Goal: Information Seeking & Learning: Compare options

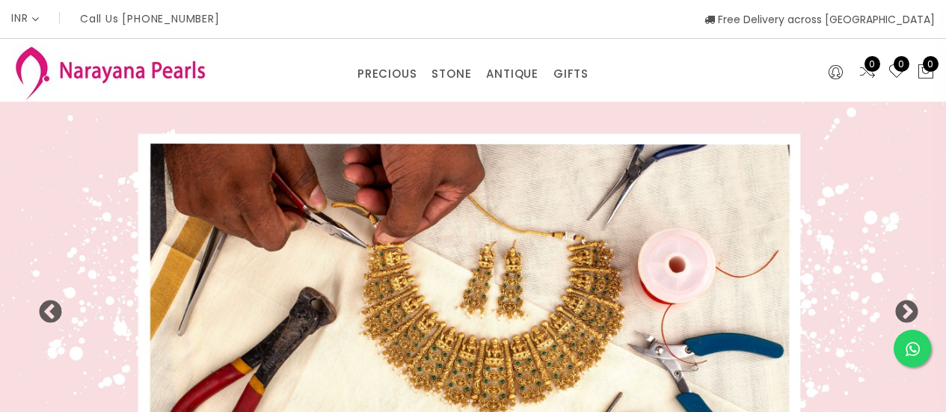
select select "INR"
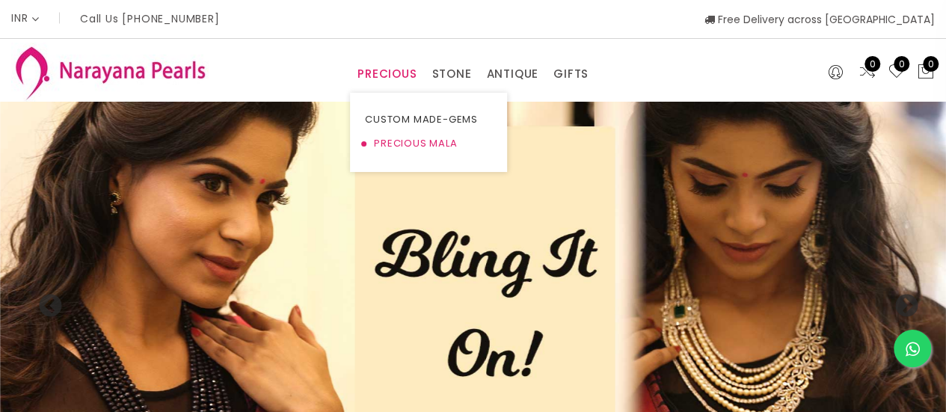
click at [428, 140] on link "PRECIOUS MALA" at bounding box center [428, 144] width 127 height 24
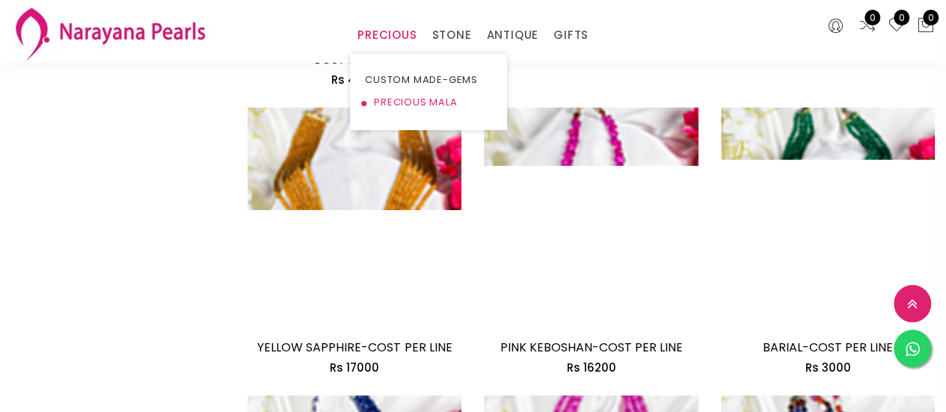
scroll to position [1992, 0]
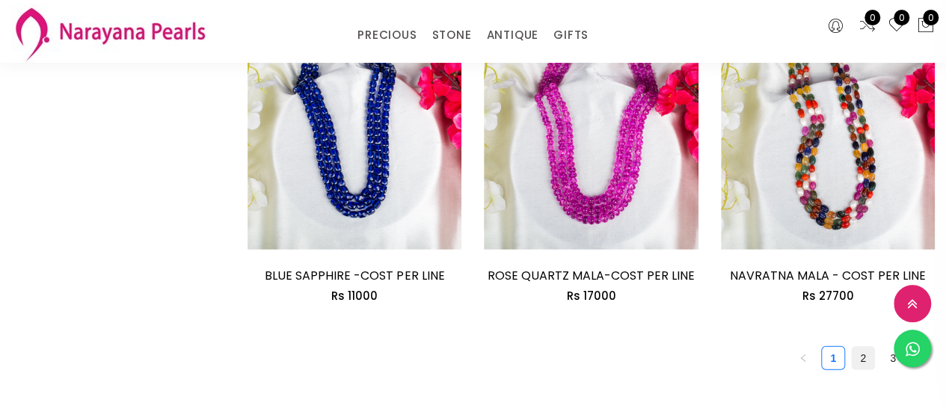
click at [863, 347] on link "2" at bounding box center [863, 358] width 22 height 22
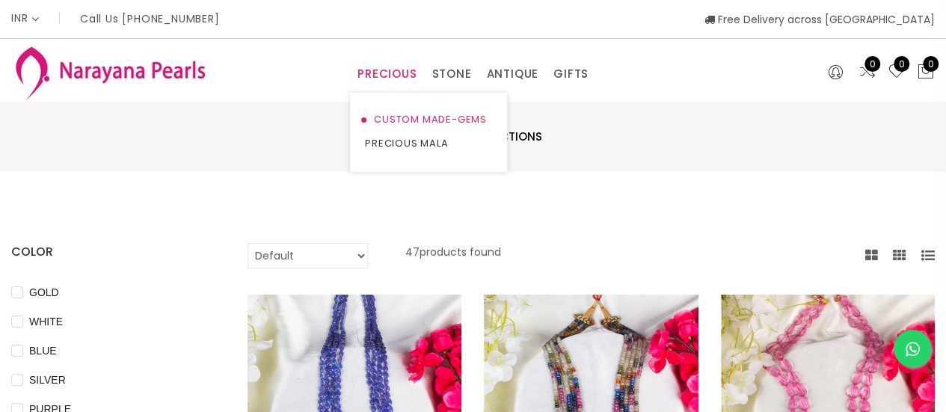
click at [410, 122] on link "CUSTOM MADE-GEMS" at bounding box center [428, 120] width 127 height 24
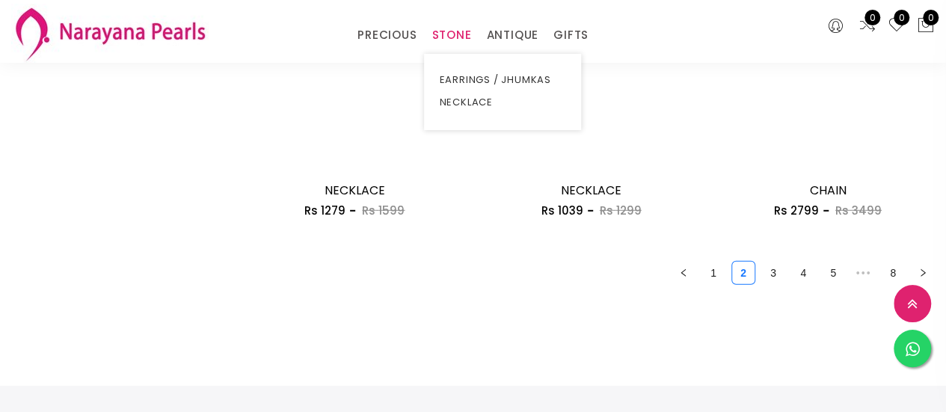
scroll to position [1947, 0]
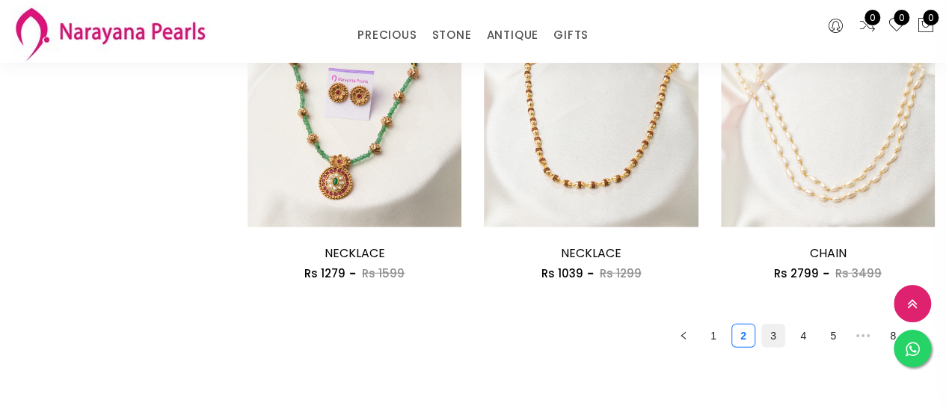
click at [764, 346] on link "3" at bounding box center [773, 335] width 22 height 22
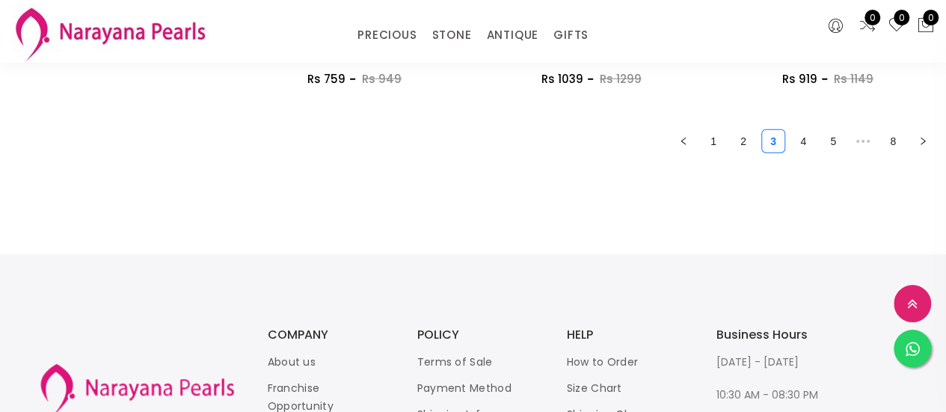
scroll to position [2162, 0]
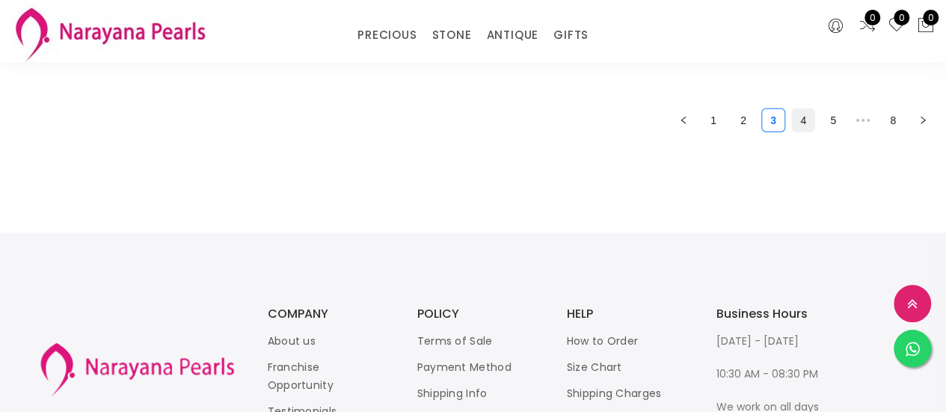
click at [810, 123] on link "4" at bounding box center [803, 120] width 22 height 22
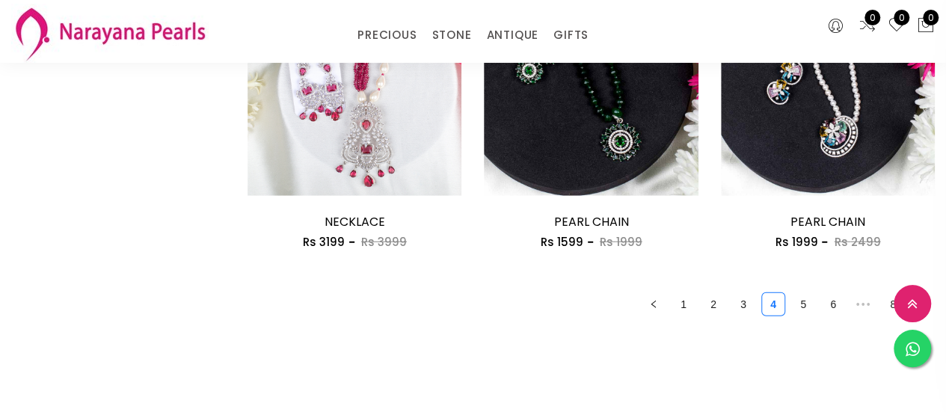
scroll to position [2011, 0]
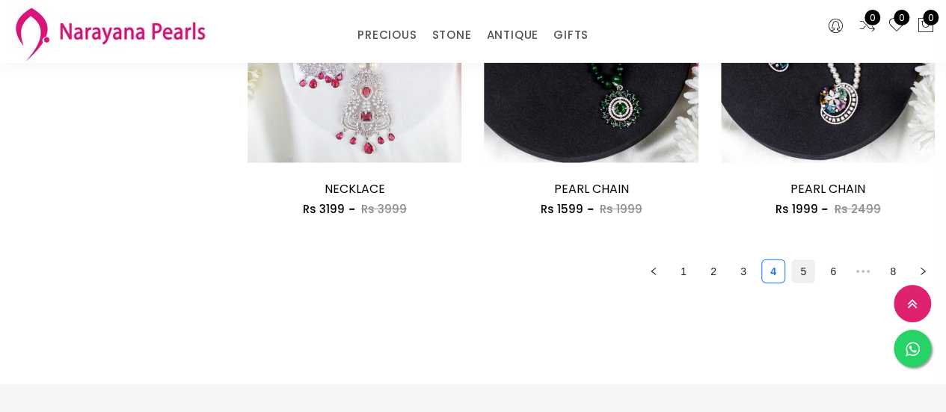
click at [808, 266] on link "5" at bounding box center [803, 271] width 22 height 22
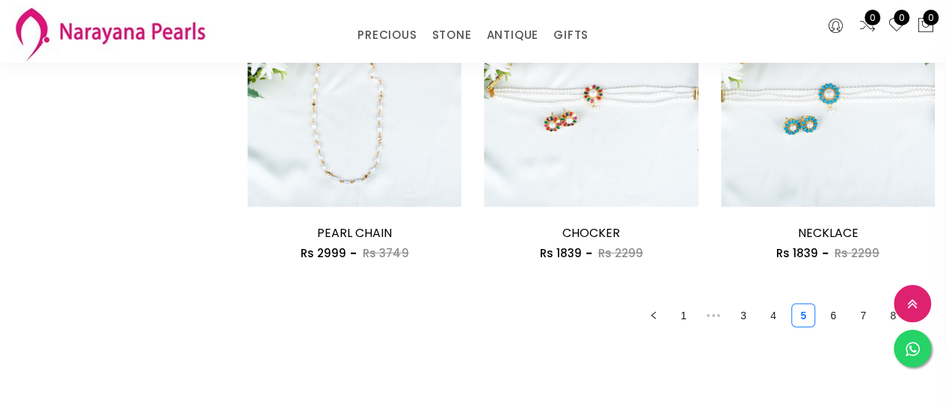
scroll to position [1947, 0]
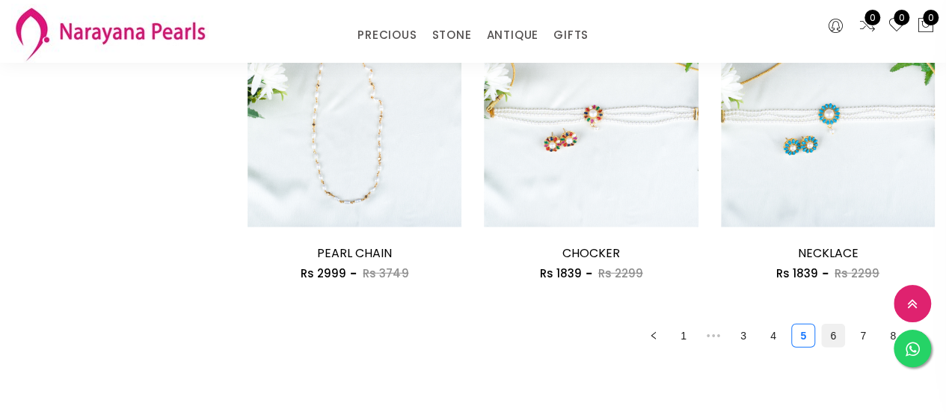
click at [831, 330] on link "6" at bounding box center [833, 335] width 22 height 22
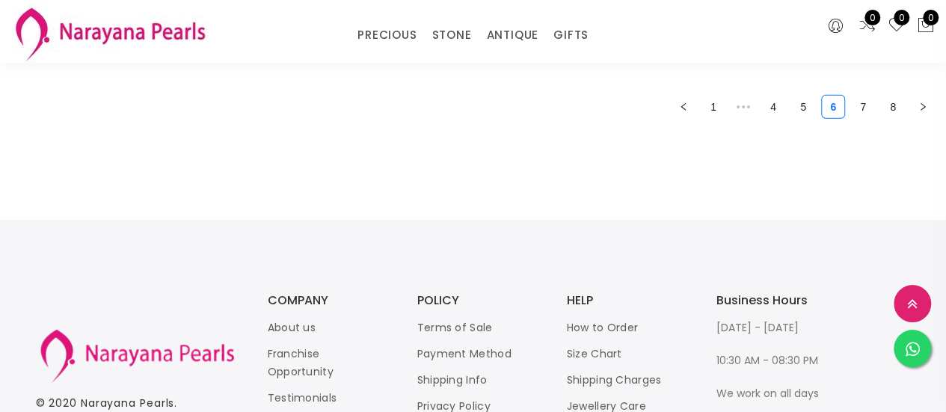
scroll to position [2192, 0]
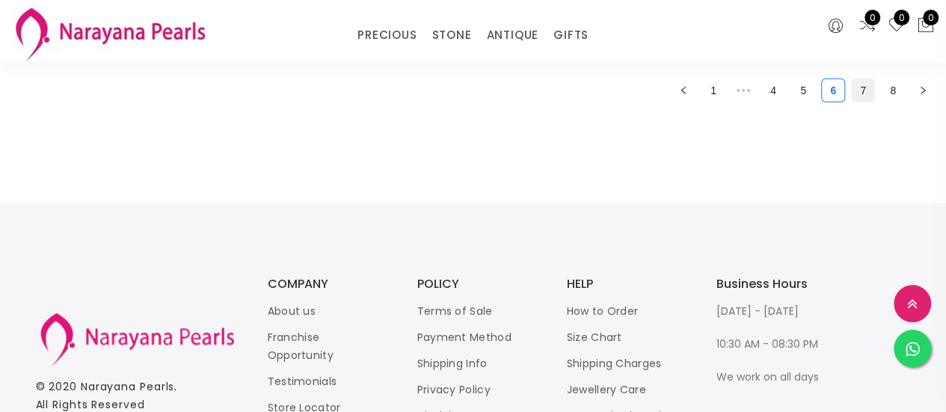
click at [860, 93] on link "7" at bounding box center [863, 90] width 22 height 22
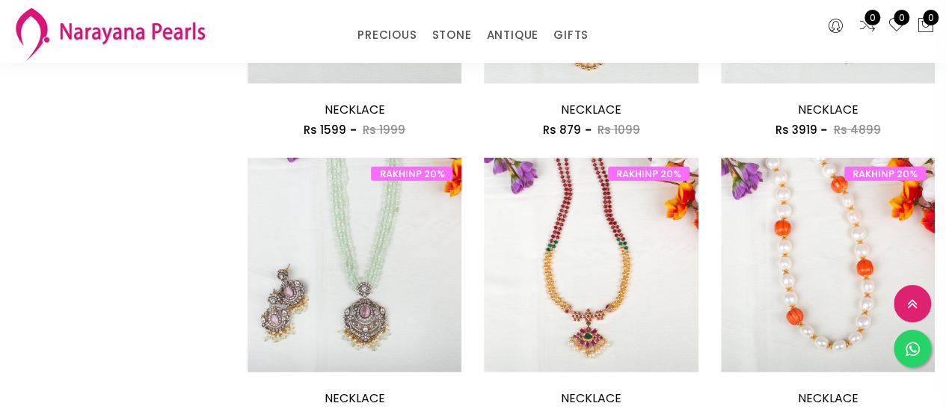
scroll to position [2162, 0]
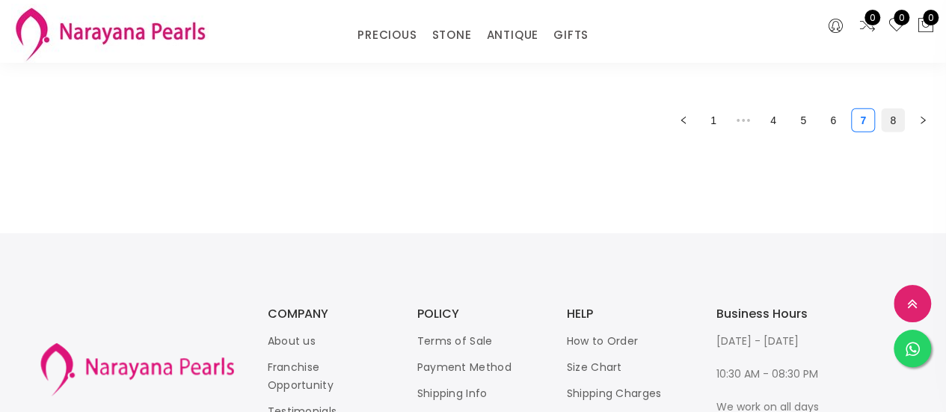
click at [884, 116] on link "8" at bounding box center [892, 120] width 22 height 22
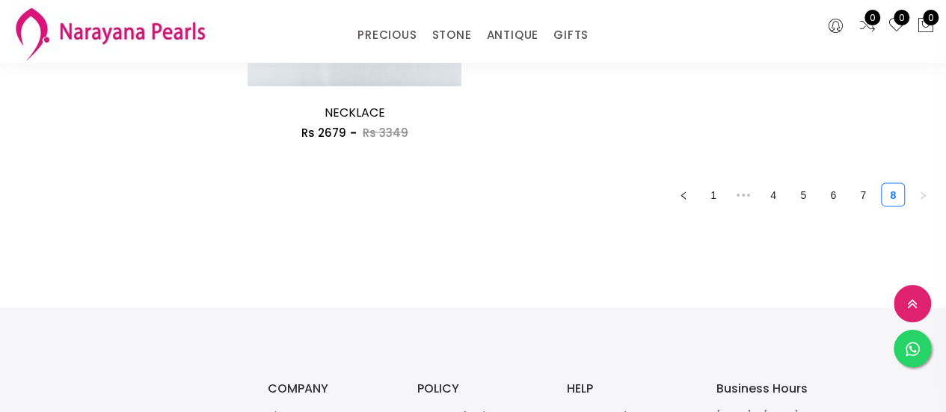
scroll to position [1556, 0]
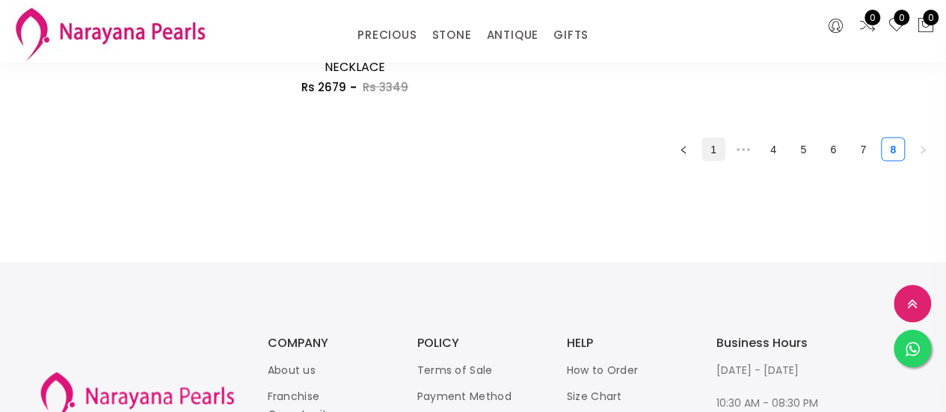
click at [715, 144] on link "1" at bounding box center [713, 149] width 22 height 22
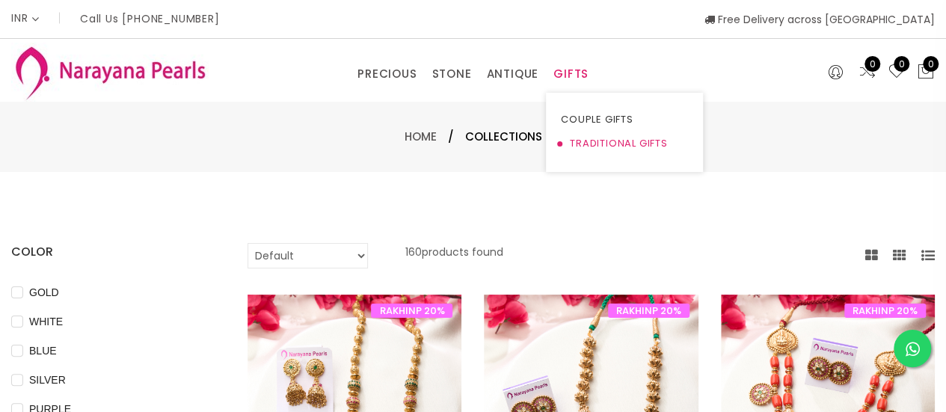
click at [586, 137] on link "TRADITIONAL GIFTS" at bounding box center [624, 144] width 127 height 24
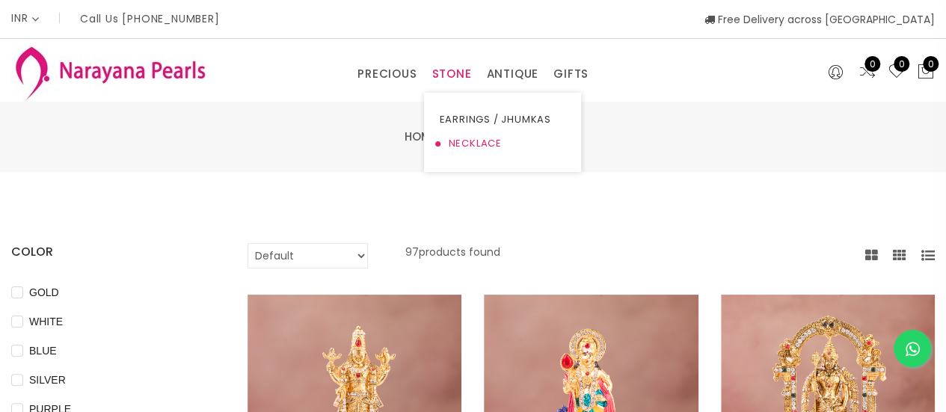
click at [477, 141] on link "NECKLACE" at bounding box center [502, 144] width 127 height 24
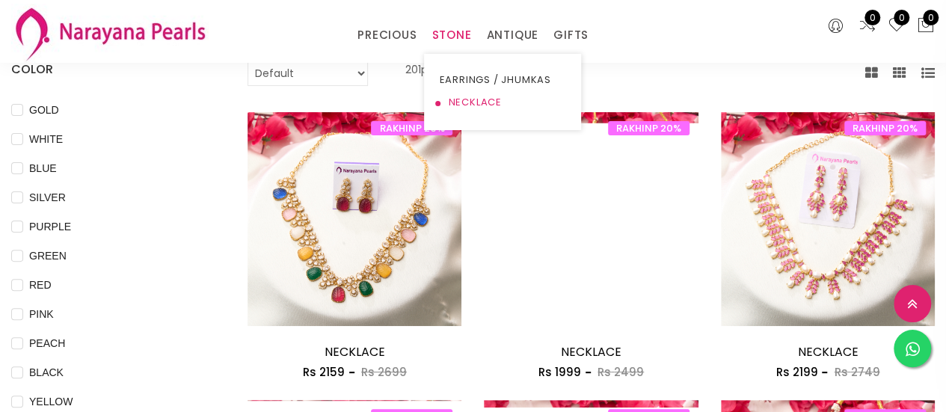
scroll to position [150, 0]
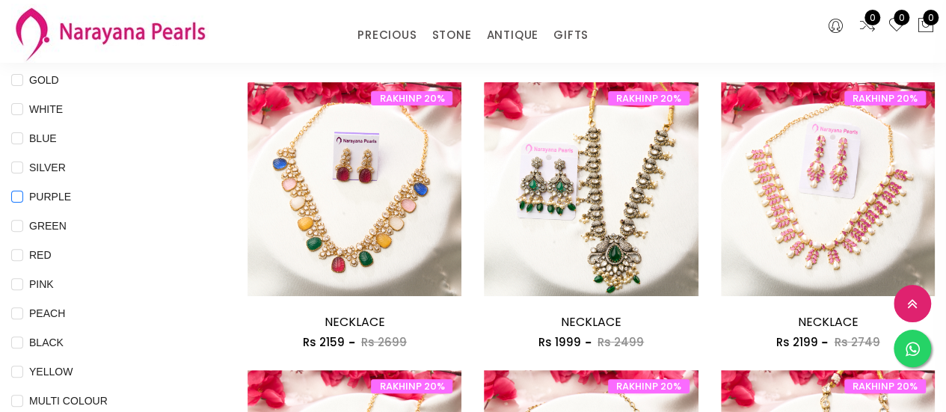
click at [16, 195] on input "PURPLE" at bounding box center [17, 208] width 12 height 34
checkbox input "true"
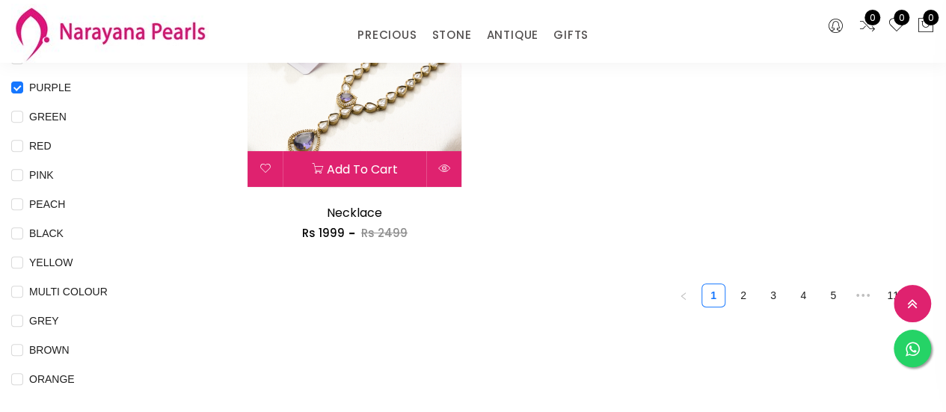
scroll to position [181, 0]
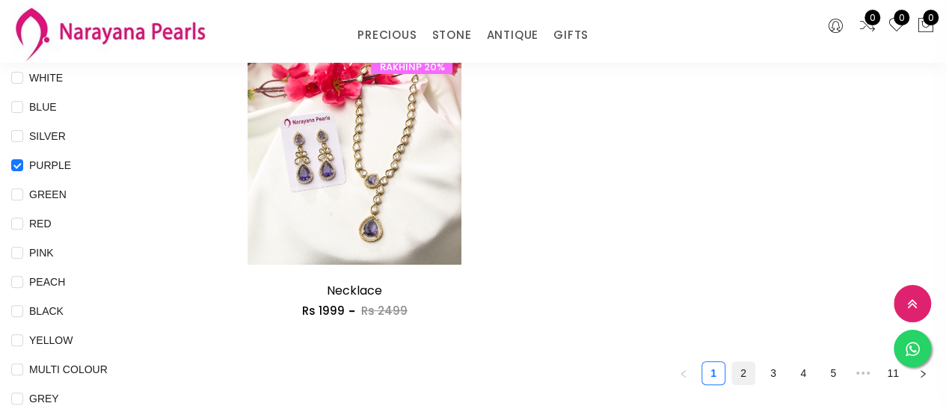
click at [742, 371] on link "2" at bounding box center [743, 373] width 22 height 22
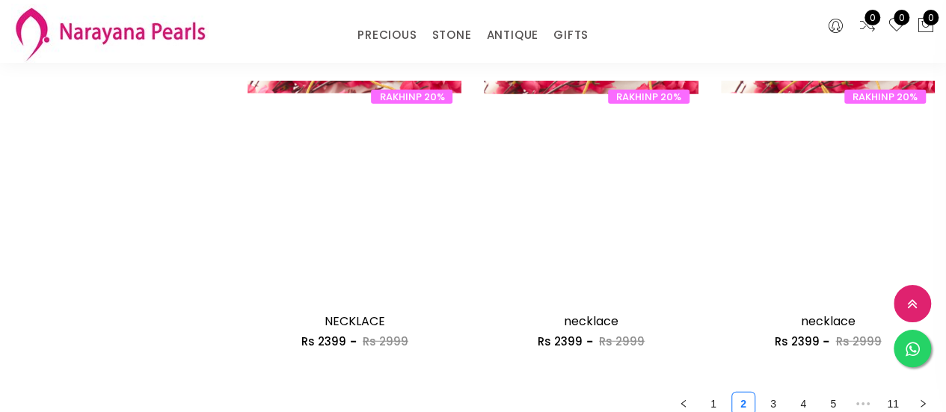
scroll to position [1893, 0]
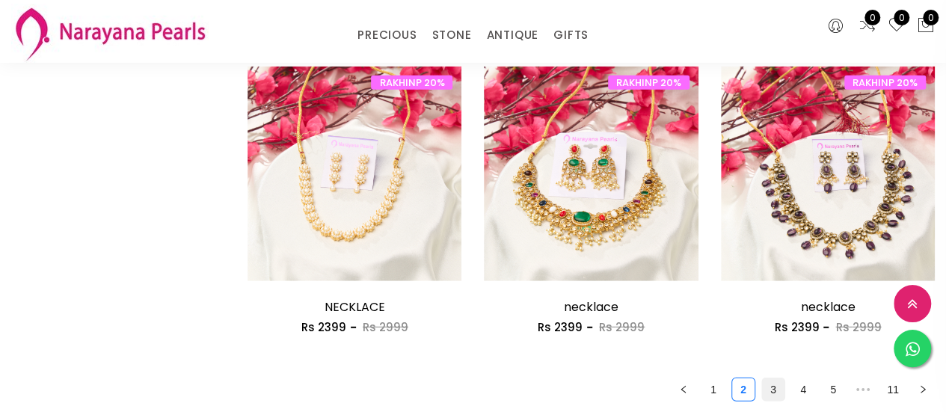
click at [771, 384] on link "3" at bounding box center [773, 389] width 22 height 22
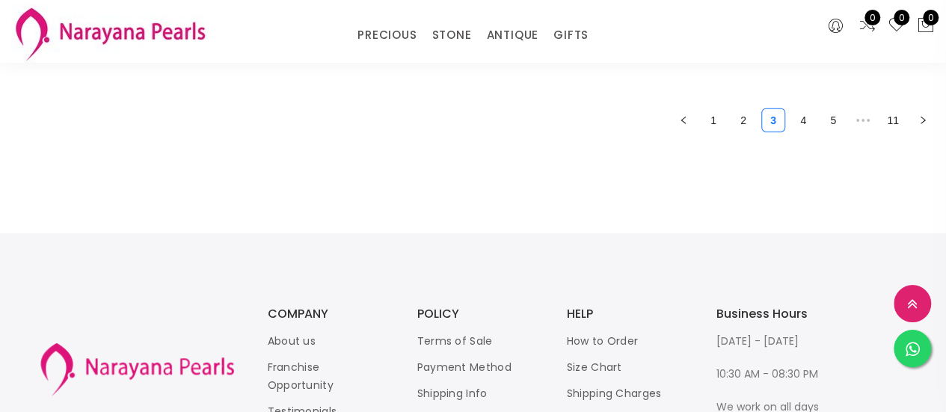
scroll to position [2132, 0]
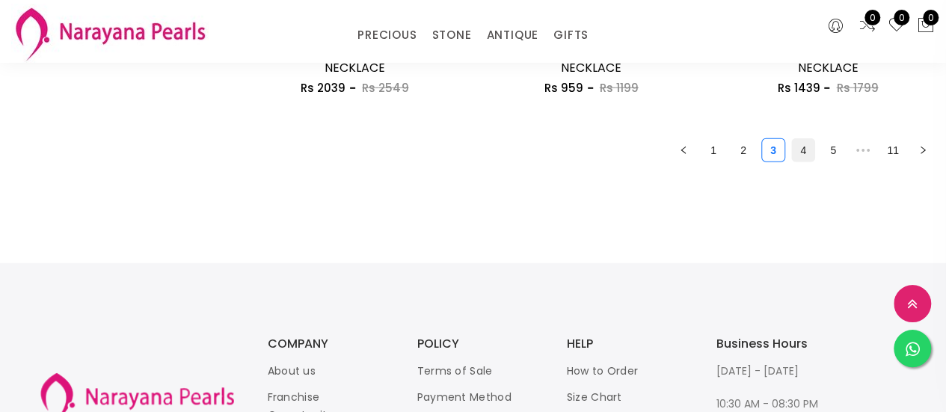
click at [798, 152] on link "4" at bounding box center [803, 150] width 22 height 22
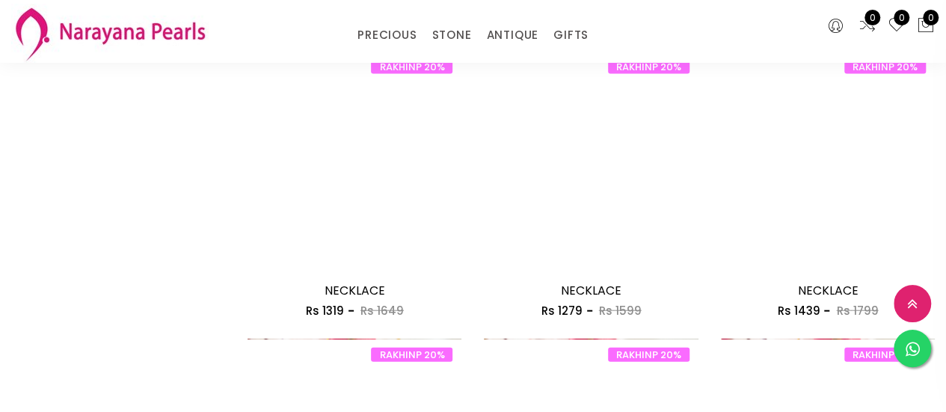
scroll to position [1981, 0]
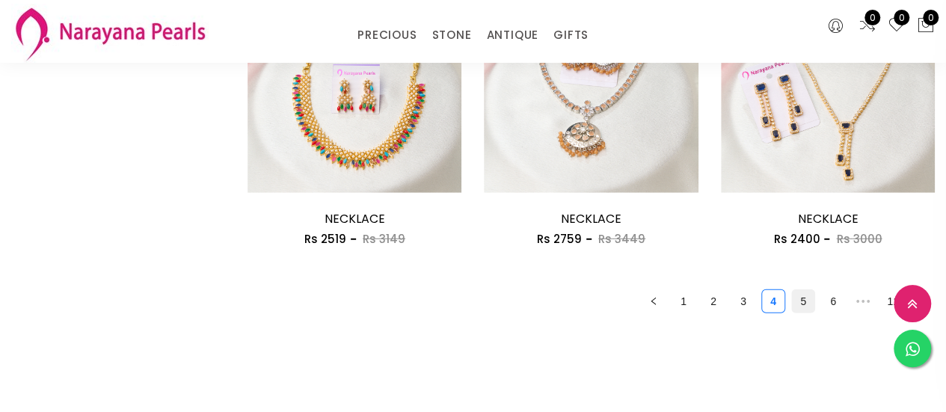
click at [810, 306] on link "5" at bounding box center [803, 301] width 22 height 22
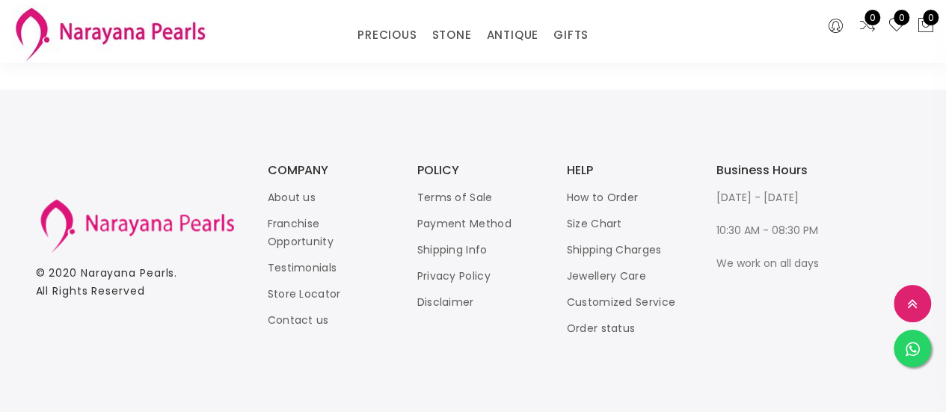
scroll to position [1947, 0]
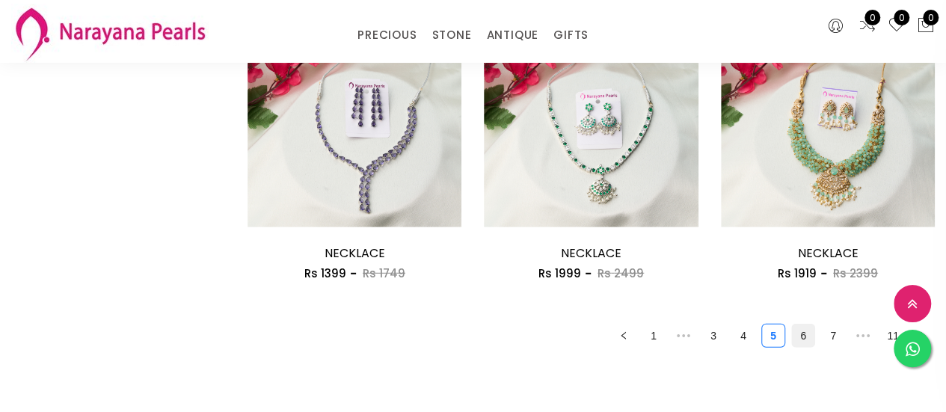
click at [808, 339] on link "6" at bounding box center [803, 335] width 22 height 22
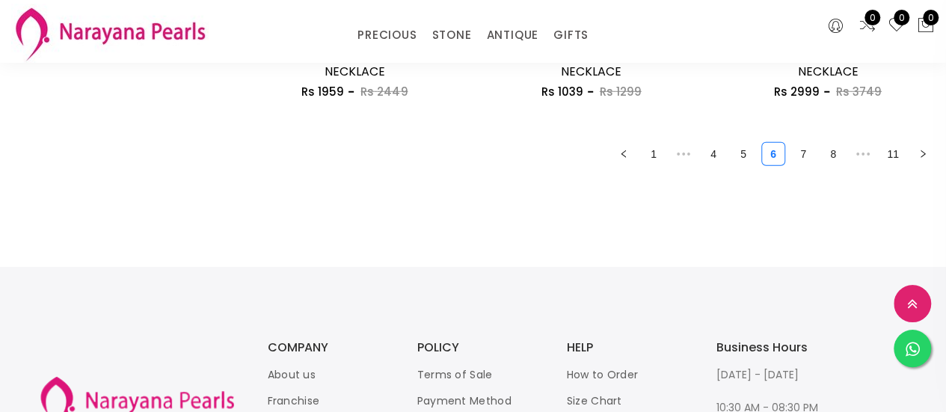
scroll to position [2161, 0]
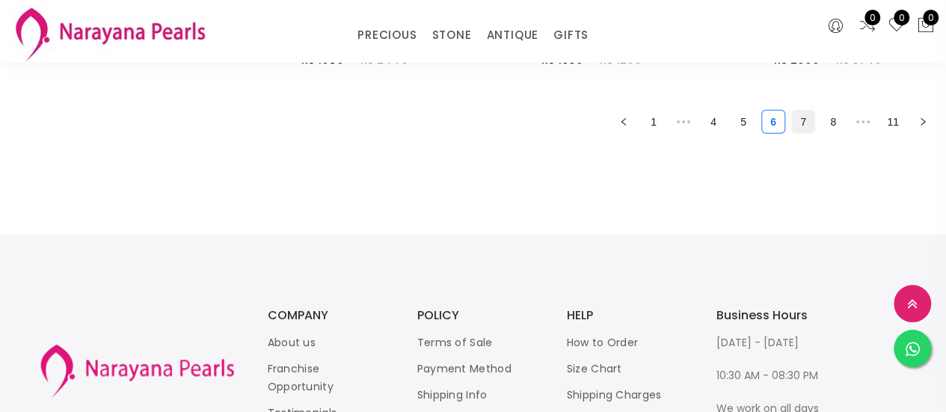
click at [807, 120] on link "7" at bounding box center [803, 122] width 22 height 22
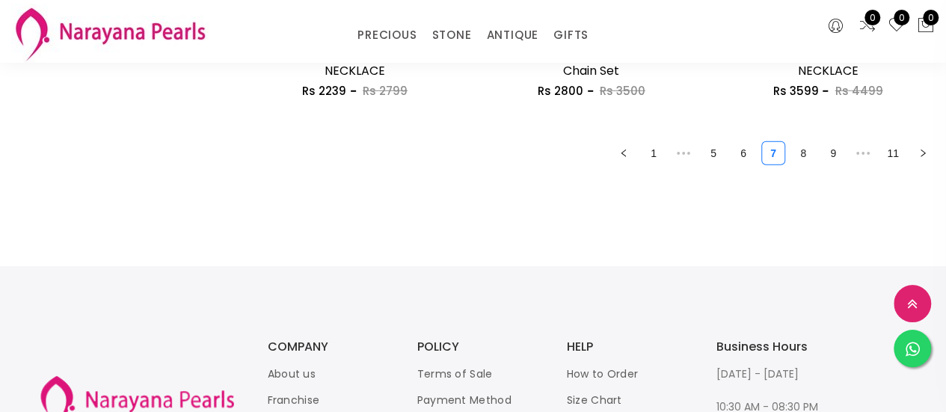
scroll to position [2162, 0]
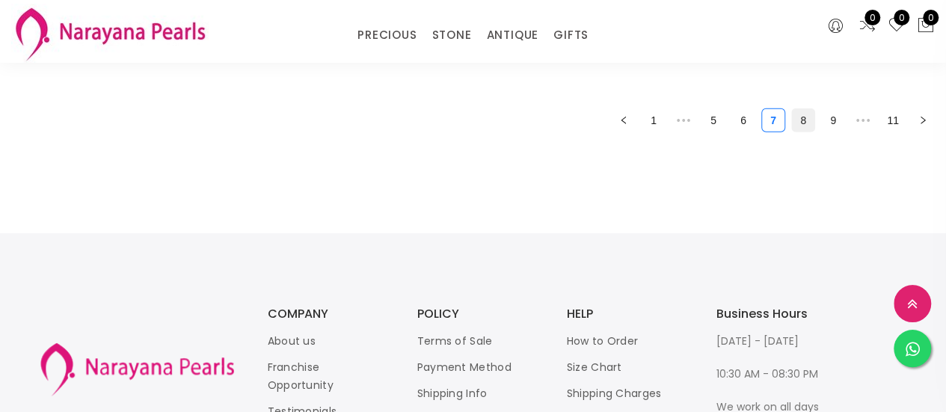
click at [795, 118] on link "8" at bounding box center [803, 120] width 22 height 22
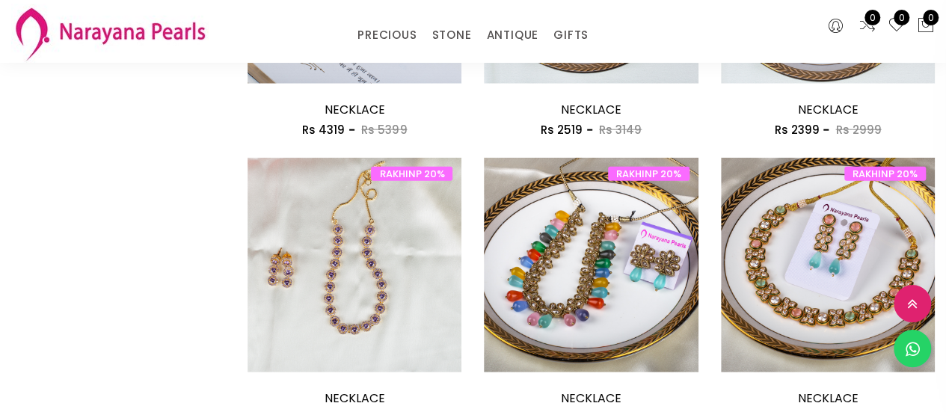
scroll to position [2162, 0]
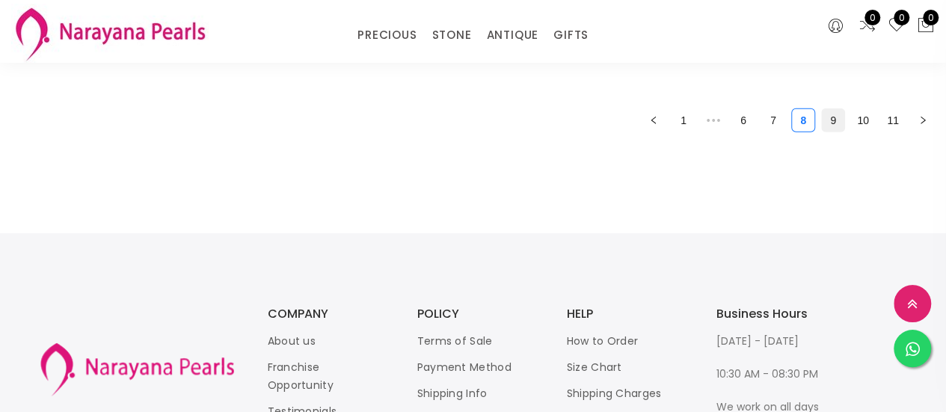
click at [828, 122] on link "9" at bounding box center [833, 120] width 22 height 22
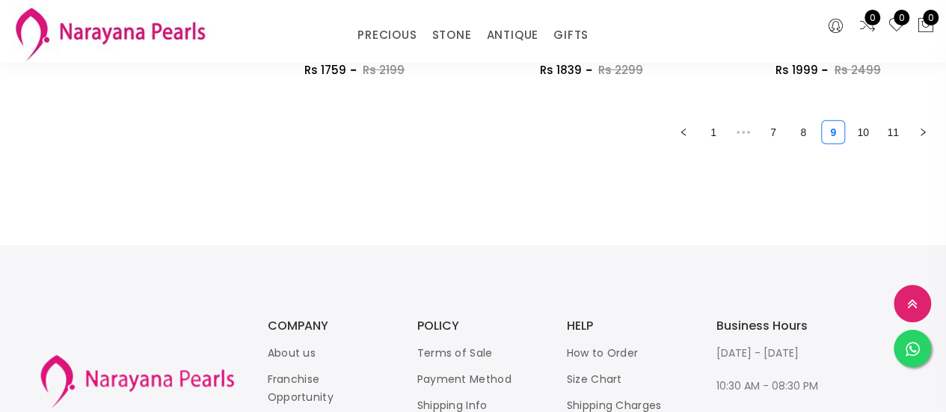
scroll to position [2162, 0]
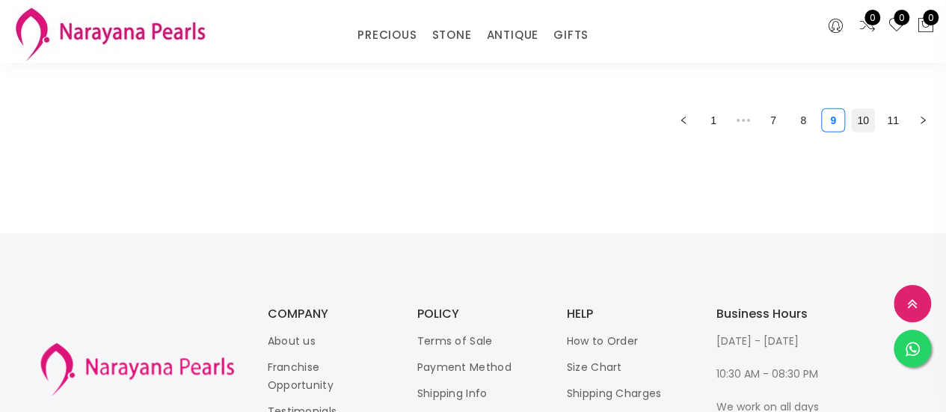
click at [861, 120] on link "10" at bounding box center [863, 120] width 22 height 22
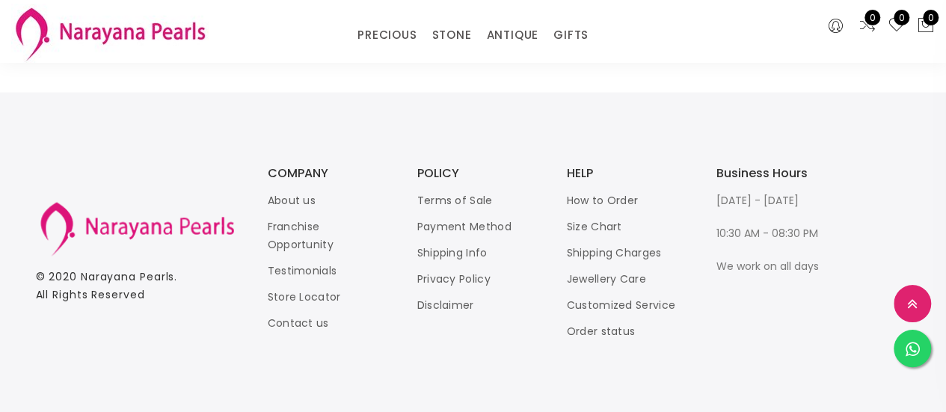
scroll to position [1441, 0]
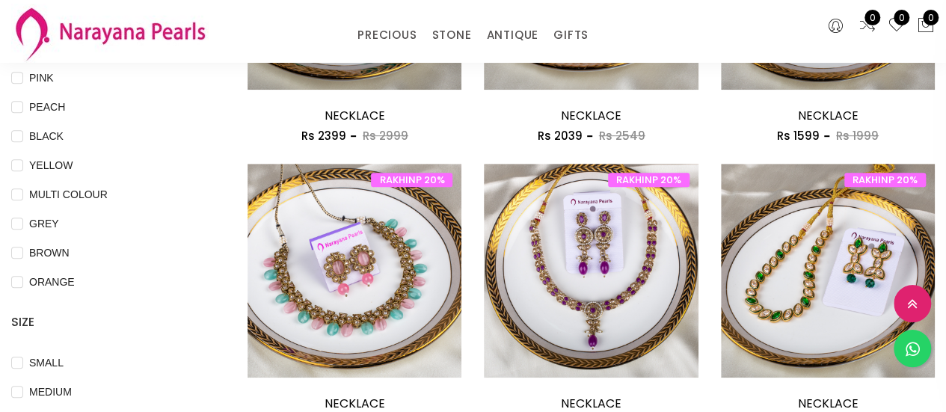
scroll to position [360, 0]
